Goal: Task Accomplishment & Management: Manage account settings

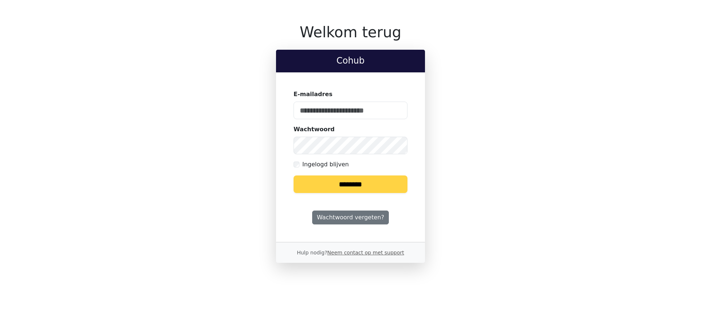
type input "**********"
click at [347, 188] on input "********" at bounding box center [351, 184] width 114 height 18
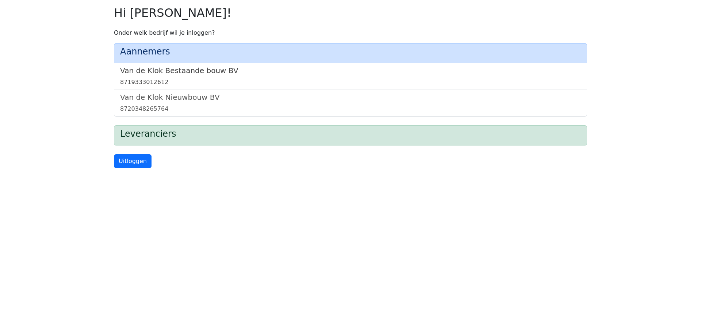
click at [178, 78] on div "8719333012612" at bounding box center [350, 82] width 461 height 9
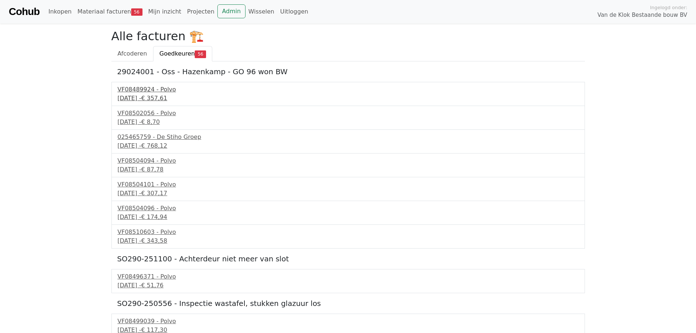
click at [147, 96] on div "15 september 2025 - € 357,61" at bounding box center [348, 98] width 461 height 9
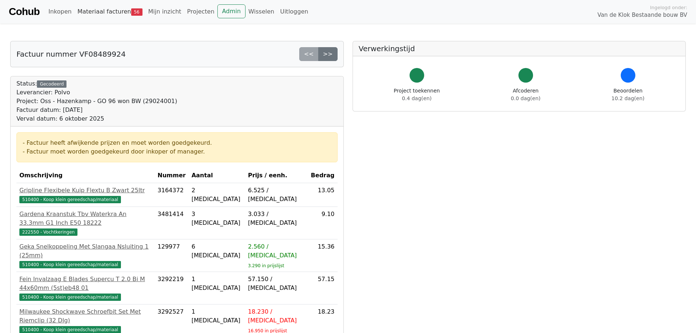
click at [121, 10] on link "Materiaal facturen 56" at bounding box center [110, 11] width 71 height 15
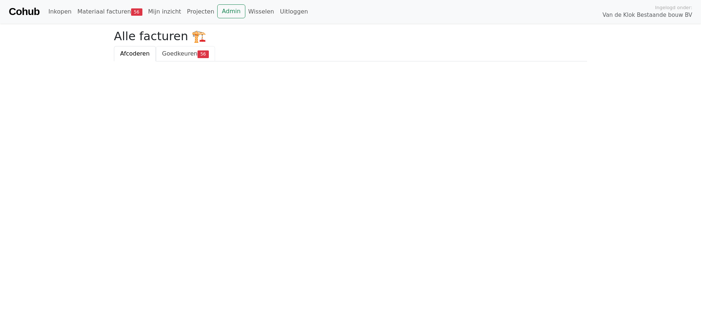
click at [179, 57] on span "Goedkeuren" at bounding box center [179, 53] width 35 height 7
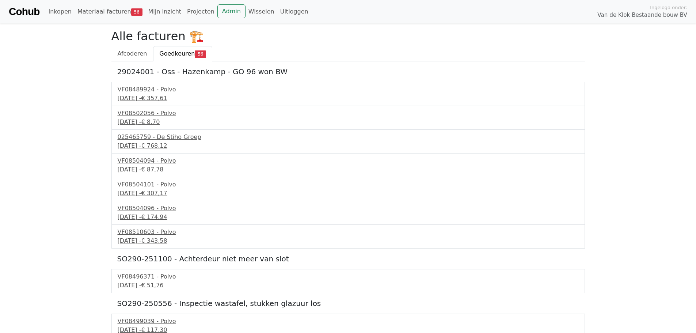
click at [264, 46] on ul "Afcoderen Goedkeuren 56" at bounding box center [347, 53] width 473 height 15
click at [381, 56] on ul "Afcoderen Goedkeuren 56" at bounding box center [347, 53] width 473 height 15
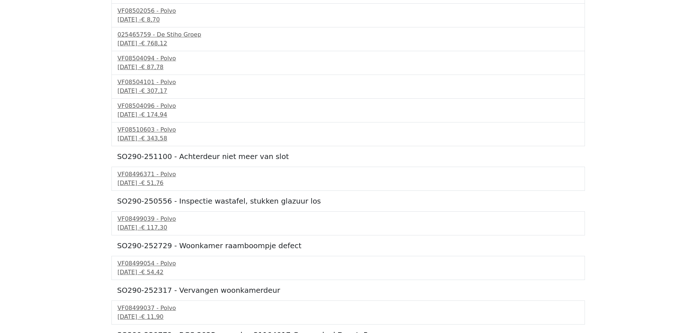
scroll to position [43, 0]
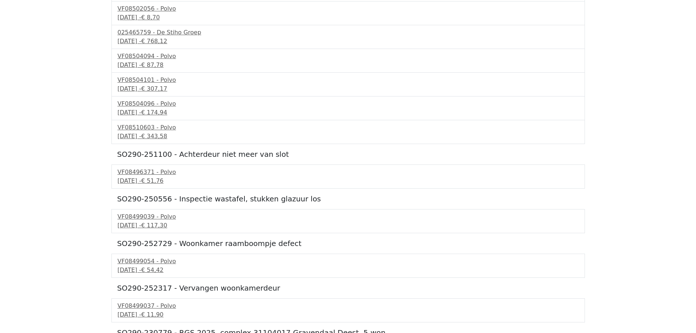
scroll to position [0, 0]
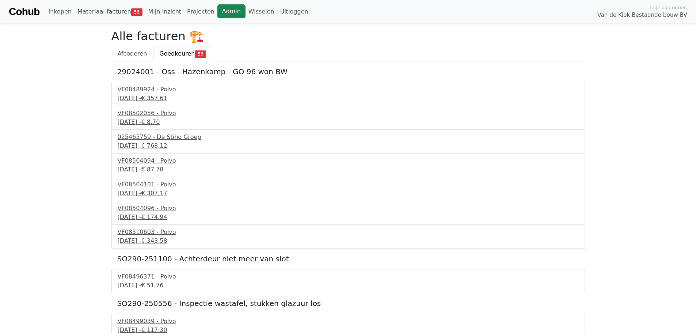
click at [218, 13] on link "Admin" at bounding box center [231, 11] width 28 height 14
